Goal: Task Accomplishment & Management: Manage account settings

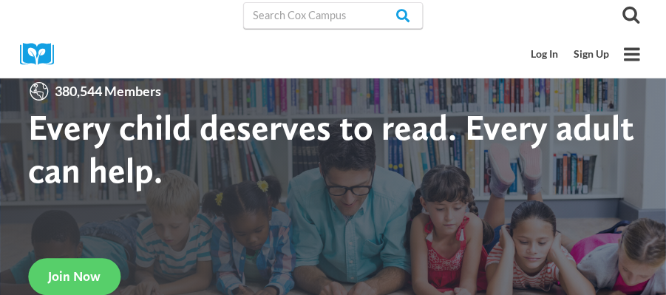
click at [551, 54] on link "Log In" at bounding box center [545, 54] width 44 height 27
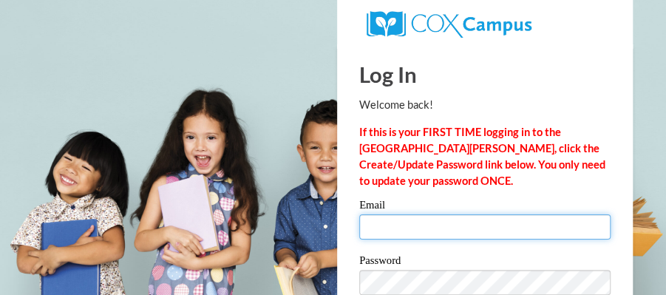
click at [373, 216] on input "Email" at bounding box center [484, 226] width 251 height 25
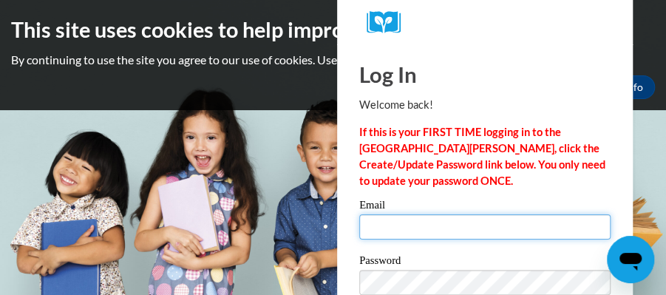
type input "dd_shep21@yahoo.com"
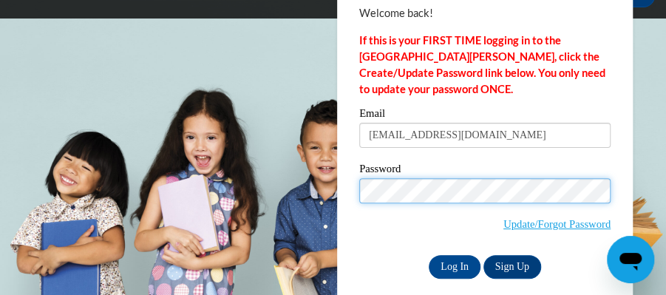
scroll to position [107, 0]
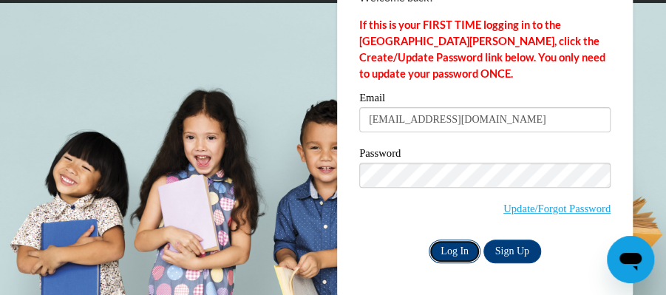
click at [460, 249] on input "Log In" at bounding box center [455, 252] width 52 height 24
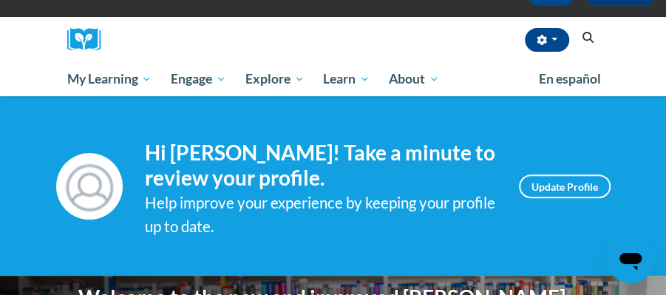
scroll to position [98, 0]
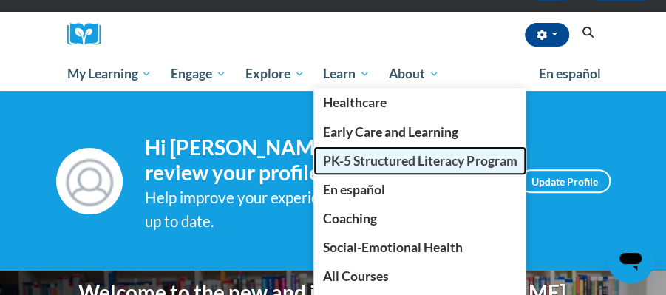
click at [349, 159] on span "PK-5 Structured Literacy Program" at bounding box center [420, 161] width 194 height 16
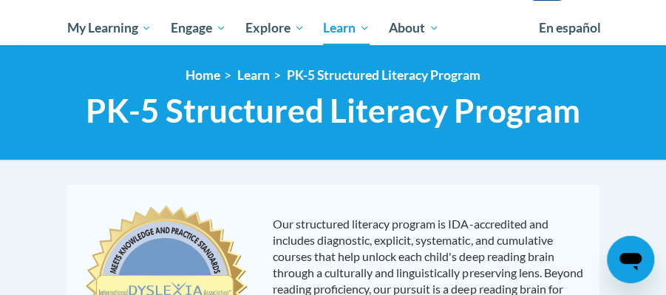
scroll to position [164, 0]
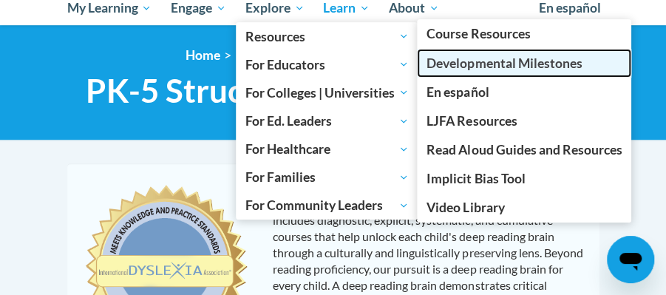
click at [460, 62] on span "Developmental Milestones" at bounding box center [504, 63] width 155 height 16
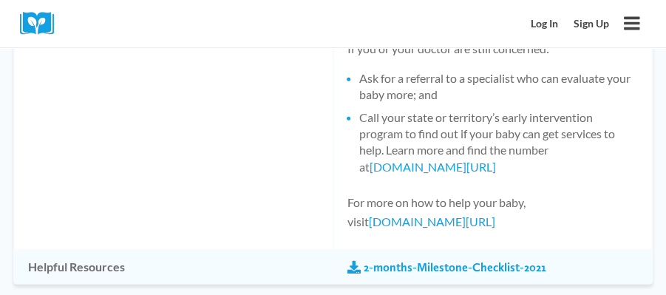
scroll to position [1385, 0]
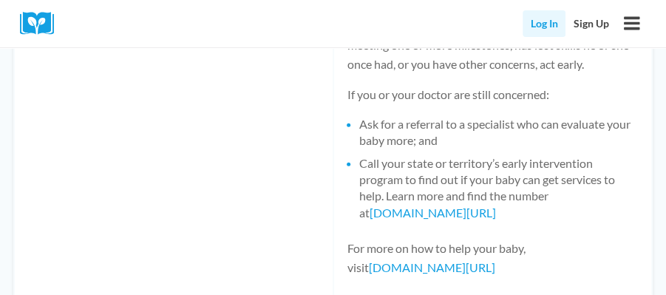
click at [540, 27] on link "Log In" at bounding box center [545, 23] width 44 height 27
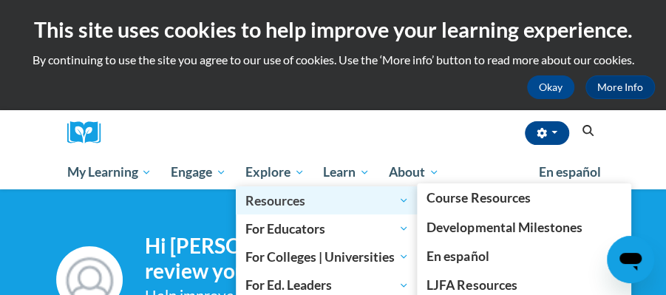
click at [286, 204] on span "Resources" at bounding box center [327, 201] width 163 height 18
